Goal: Transaction & Acquisition: Purchase product/service

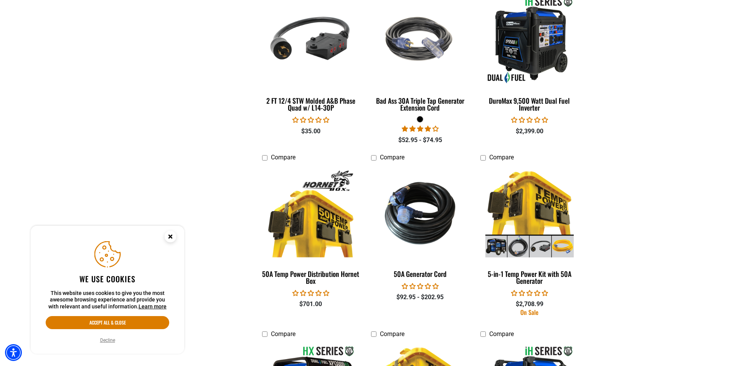
scroll to position [1074, 0]
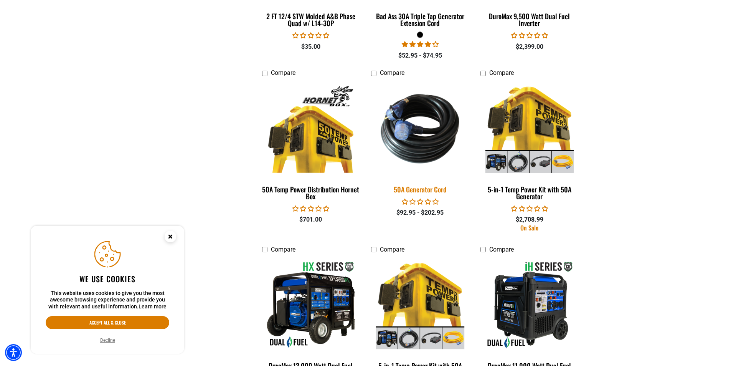
click at [413, 143] on img at bounding box center [419, 128] width 107 height 98
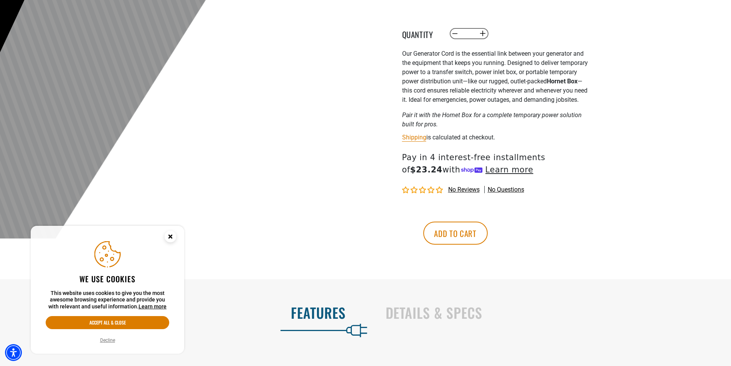
scroll to position [192, 0]
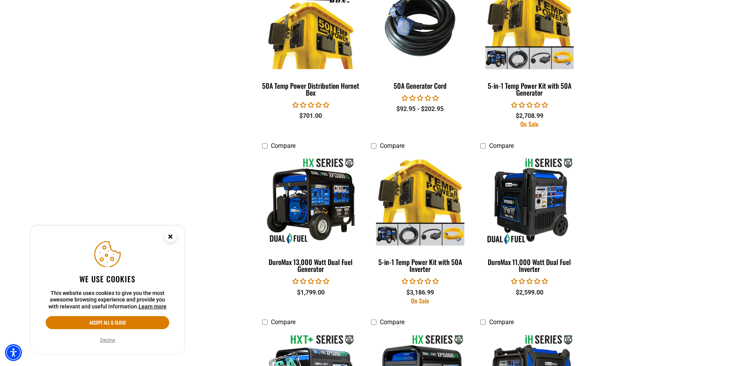
scroll to position [1189, 0]
